Goal: Check status: Check status

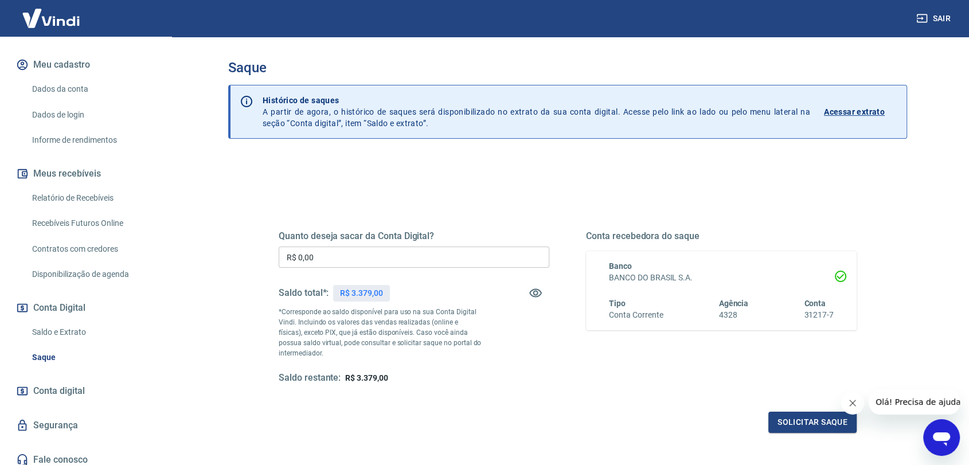
scroll to position [127, 0]
click at [54, 330] on link "Saldo e Extrato" at bounding box center [93, 331] width 130 height 24
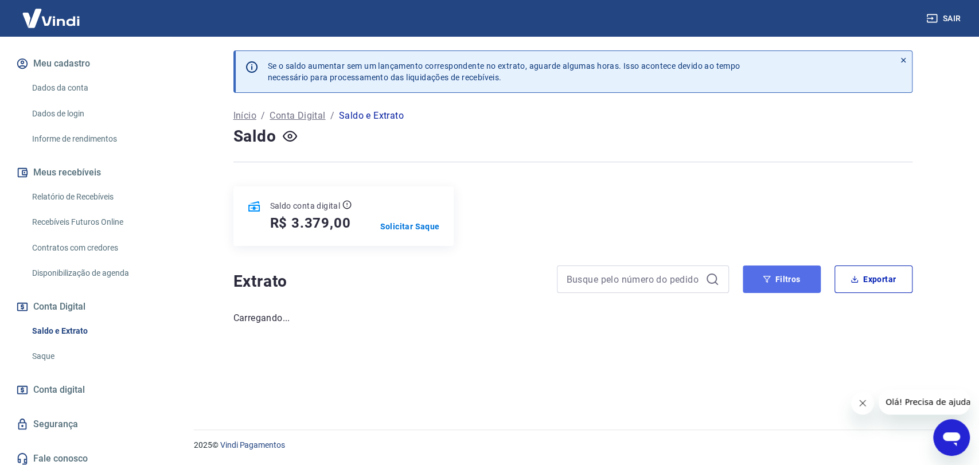
click at [774, 281] on button "Filtros" at bounding box center [781, 279] width 78 height 28
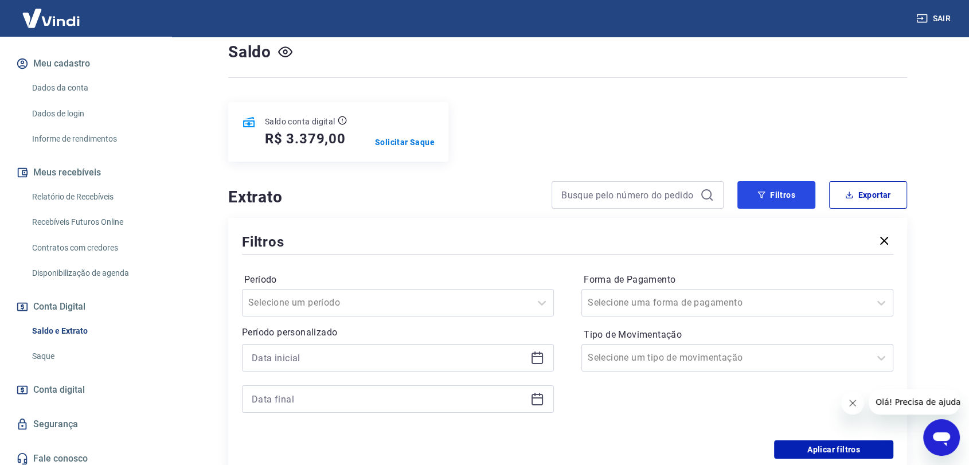
scroll to position [178, 0]
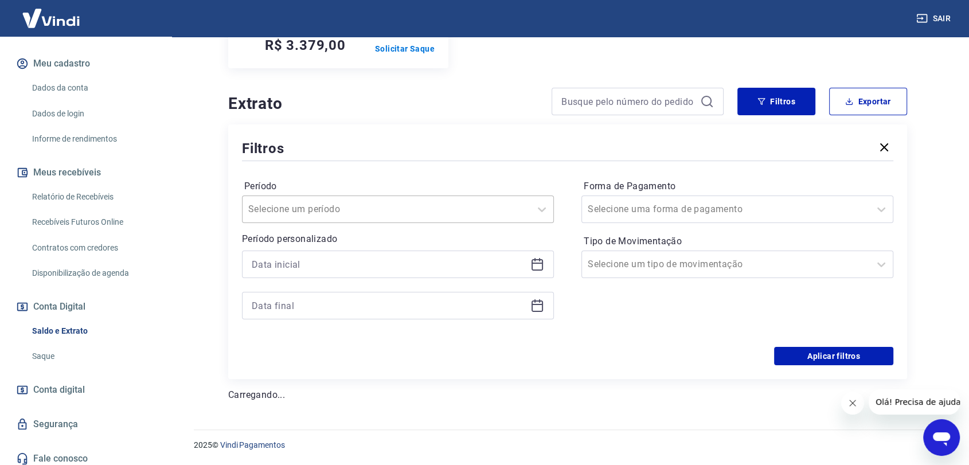
click at [320, 209] on input "Período" at bounding box center [306, 209] width 116 height 14
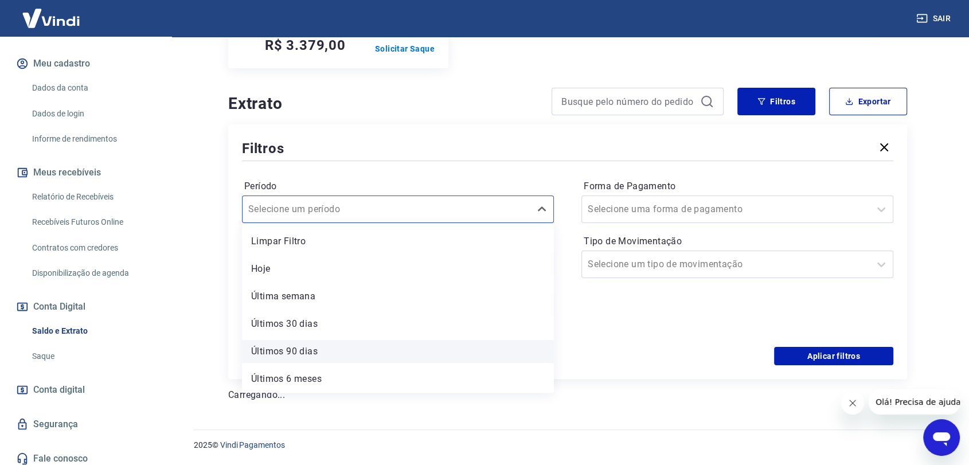
click at [330, 349] on div "Últimos 90 dias" at bounding box center [398, 351] width 312 height 23
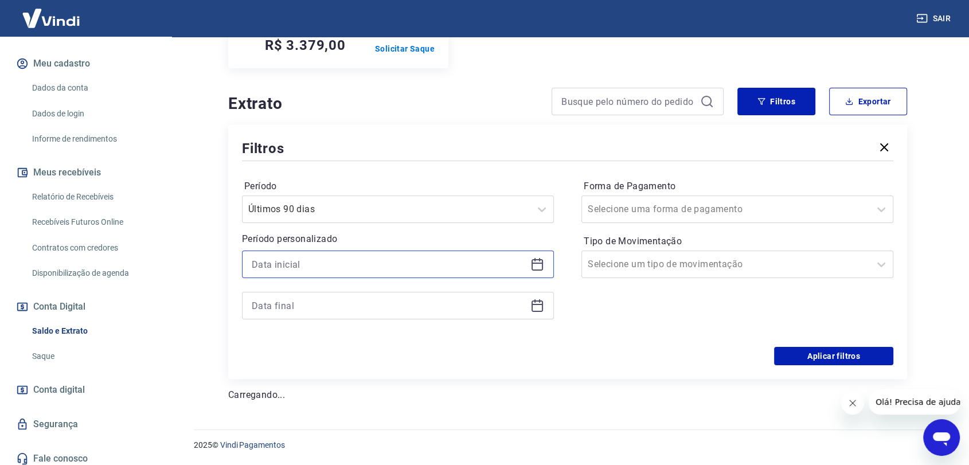
click at [315, 264] on input at bounding box center [389, 264] width 274 height 17
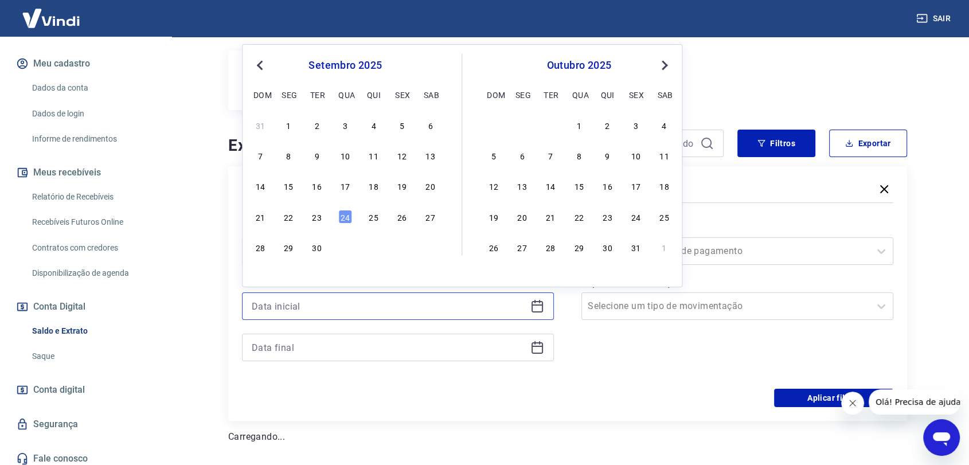
scroll to position [114, 0]
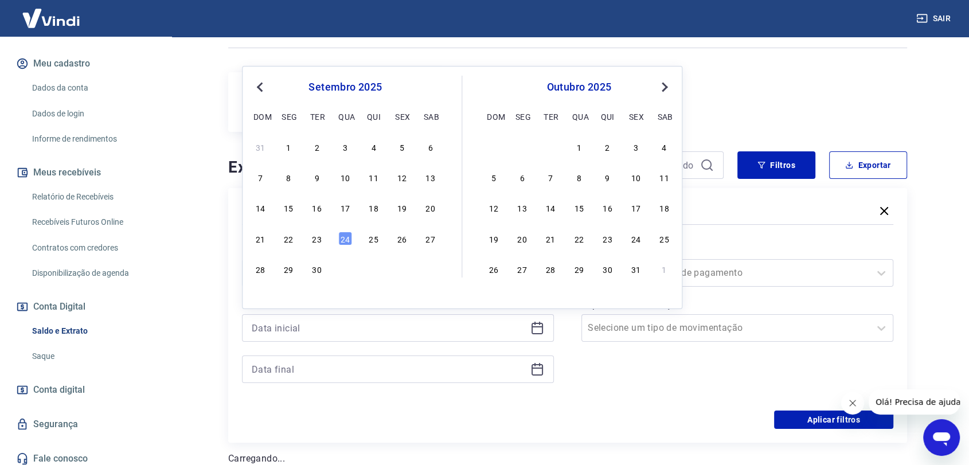
click at [260, 76] on div "setembro 2025 dom seg ter qua qui sex sab" at bounding box center [345, 100] width 187 height 49
click at [261, 84] on span "Previous Month" at bounding box center [261, 86] width 0 height 13
click at [316, 151] on div "1" at bounding box center [317, 147] width 14 height 14
type input "[DATE]"
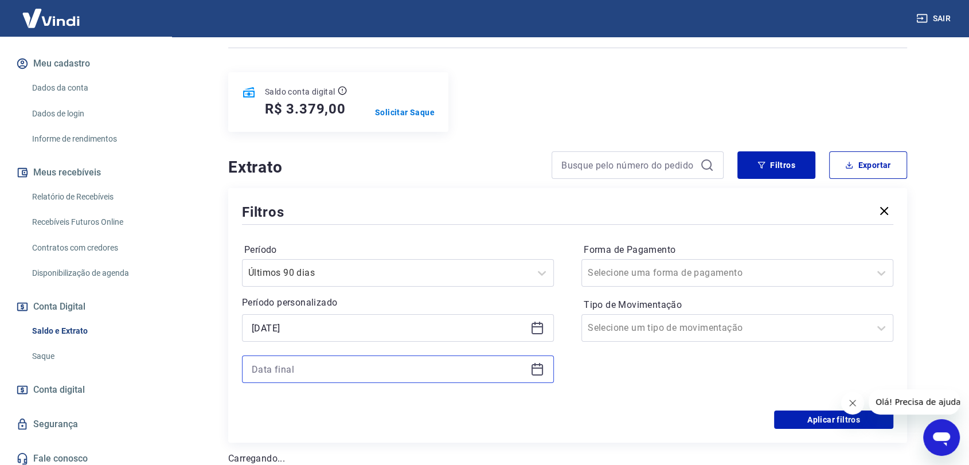
click at [323, 368] on input at bounding box center [389, 369] width 274 height 17
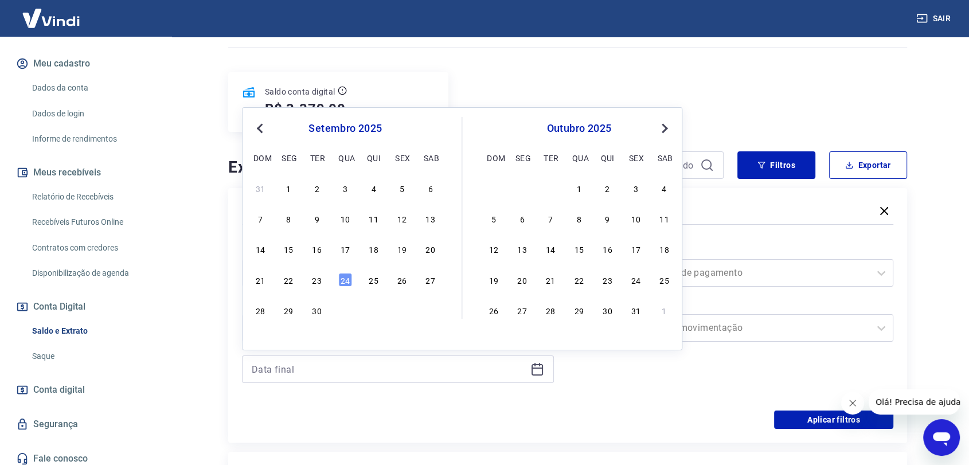
click at [257, 124] on button "Previous Month" at bounding box center [260, 129] width 14 height 14
click at [372, 319] on div "[DATE] Previous Month Next Month [DATE] dom seg ter qua qui sex sab 29 30 1 2 3…" at bounding box center [462, 228] width 440 height 243
click at [372, 306] on div "31" at bounding box center [374, 310] width 14 height 14
type input "[DATE]"
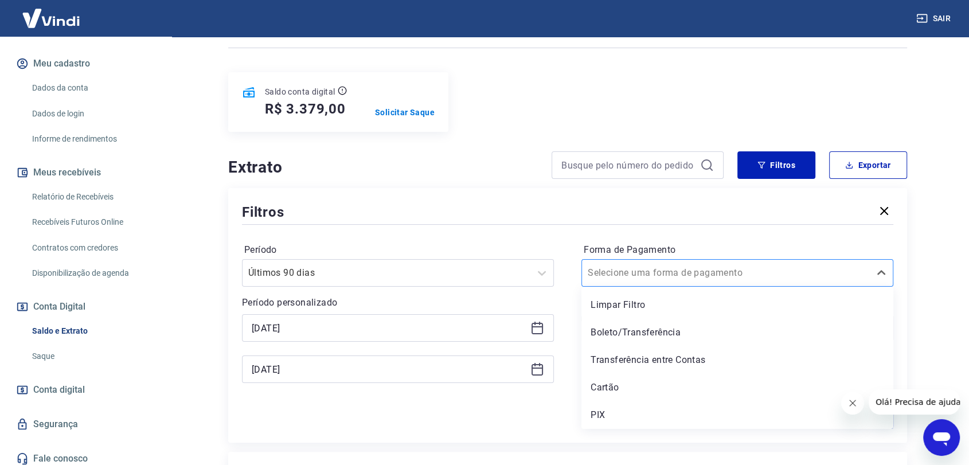
click at [677, 277] on input "Forma de Pagamento" at bounding box center [646, 273] width 116 height 14
click at [568, 218] on div "Filtros" at bounding box center [567, 212] width 651 height 20
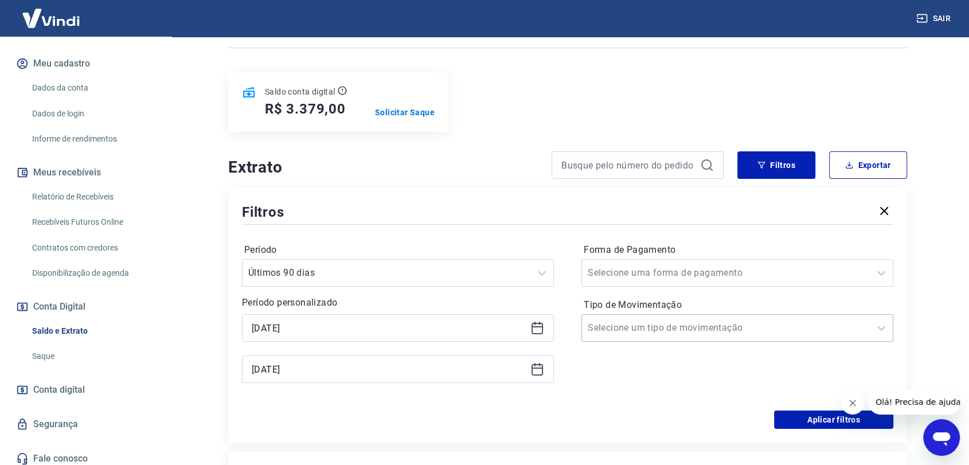
click at [634, 326] on input "Tipo de Movimentação" at bounding box center [646, 328] width 116 height 14
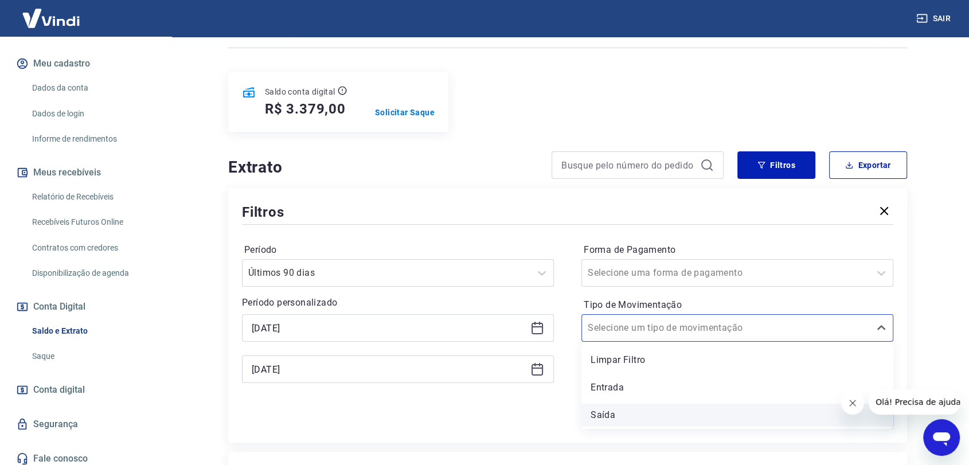
click at [605, 411] on div "Saída" at bounding box center [737, 415] width 312 height 23
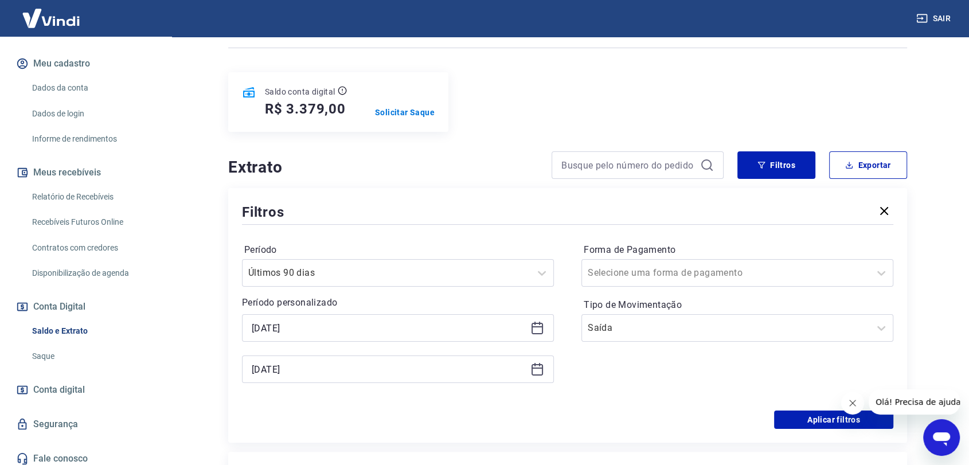
click at [854, 402] on icon "Fechar mensagem da empresa" at bounding box center [852, 402] width 9 height 9
click at [824, 416] on button "Aplicar filtros" at bounding box center [833, 420] width 119 height 18
